Goal: Task Accomplishment & Management: Use online tool/utility

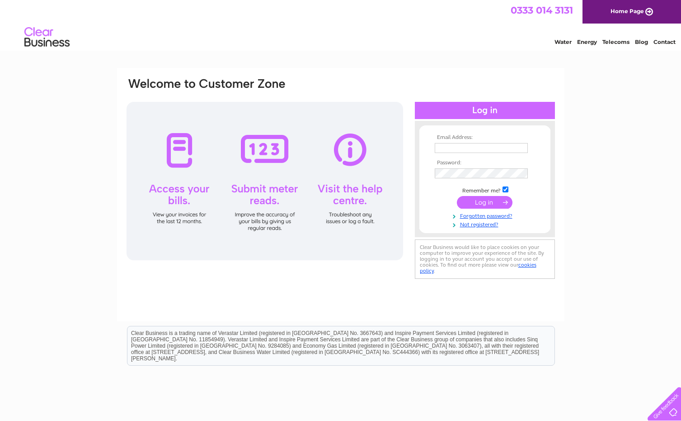
type input "kingsbridgefunerals@btconnect.com"
click at [484, 198] on input "submit" at bounding box center [485, 202] width 56 height 13
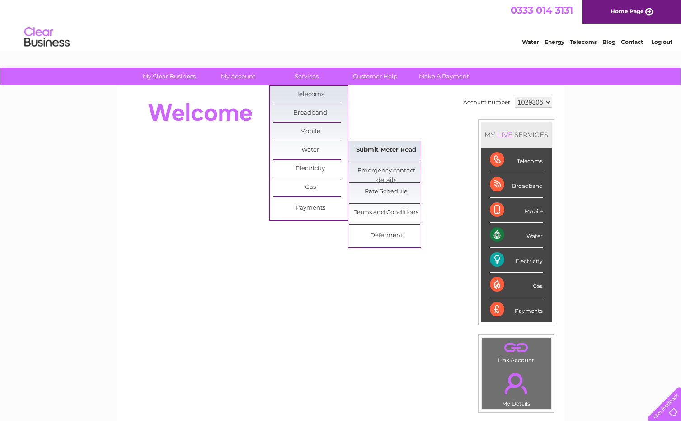
click at [367, 155] on link "Submit Meter Read" at bounding box center [386, 150] width 75 height 18
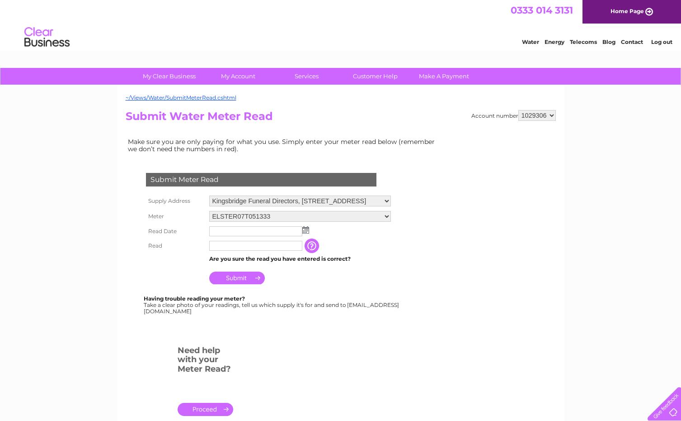
click at [307, 229] on img at bounding box center [305, 229] width 7 height 7
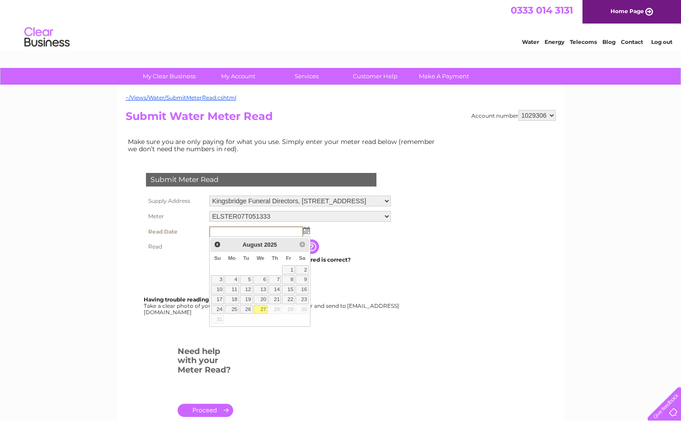
click at [260, 307] on link "27" at bounding box center [261, 309] width 14 height 9
type input "2025/08/27"
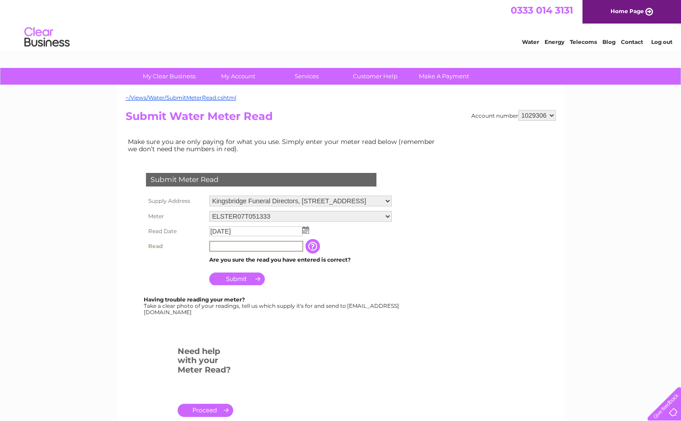
click at [247, 247] on input "text" at bounding box center [256, 246] width 94 height 11
type input "1961"
click at [239, 278] on input "Submit" at bounding box center [237, 278] width 56 height 13
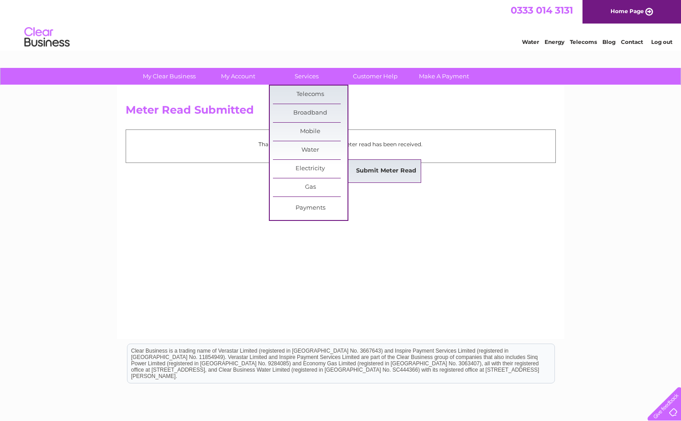
click at [371, 174] on link "Submit Meter Read" at bounding box center [386, 171] width 75 height 18
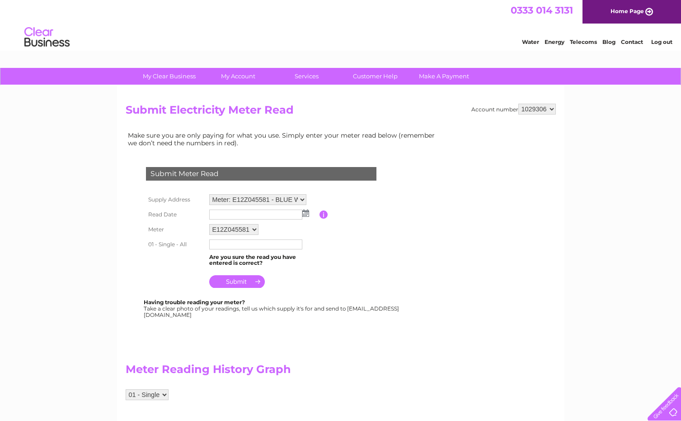
click at [308, 213] on img at bounding box center [305, 212] width 7 height 7
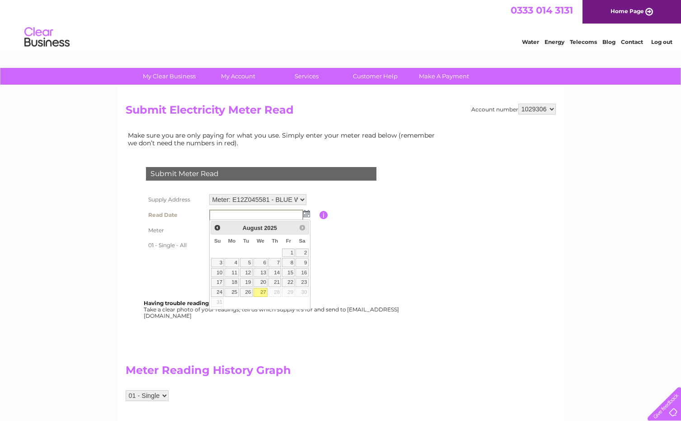
click at [260, 290] on link "27" at bounding box center [261, 292] width 14 height 9
type input "2025/08/27"
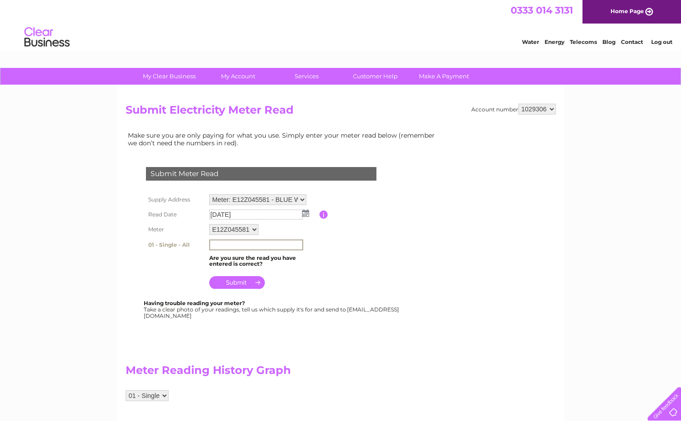
click at [224, 244] on input "text" at bounding box center [256, 244] width 94 height 11
type input "123775"
click at [240, 282] on input "submit" at bounding box center [237, 282] width 56 height 13
